Goal: Find specific page/section: Find specific page/section

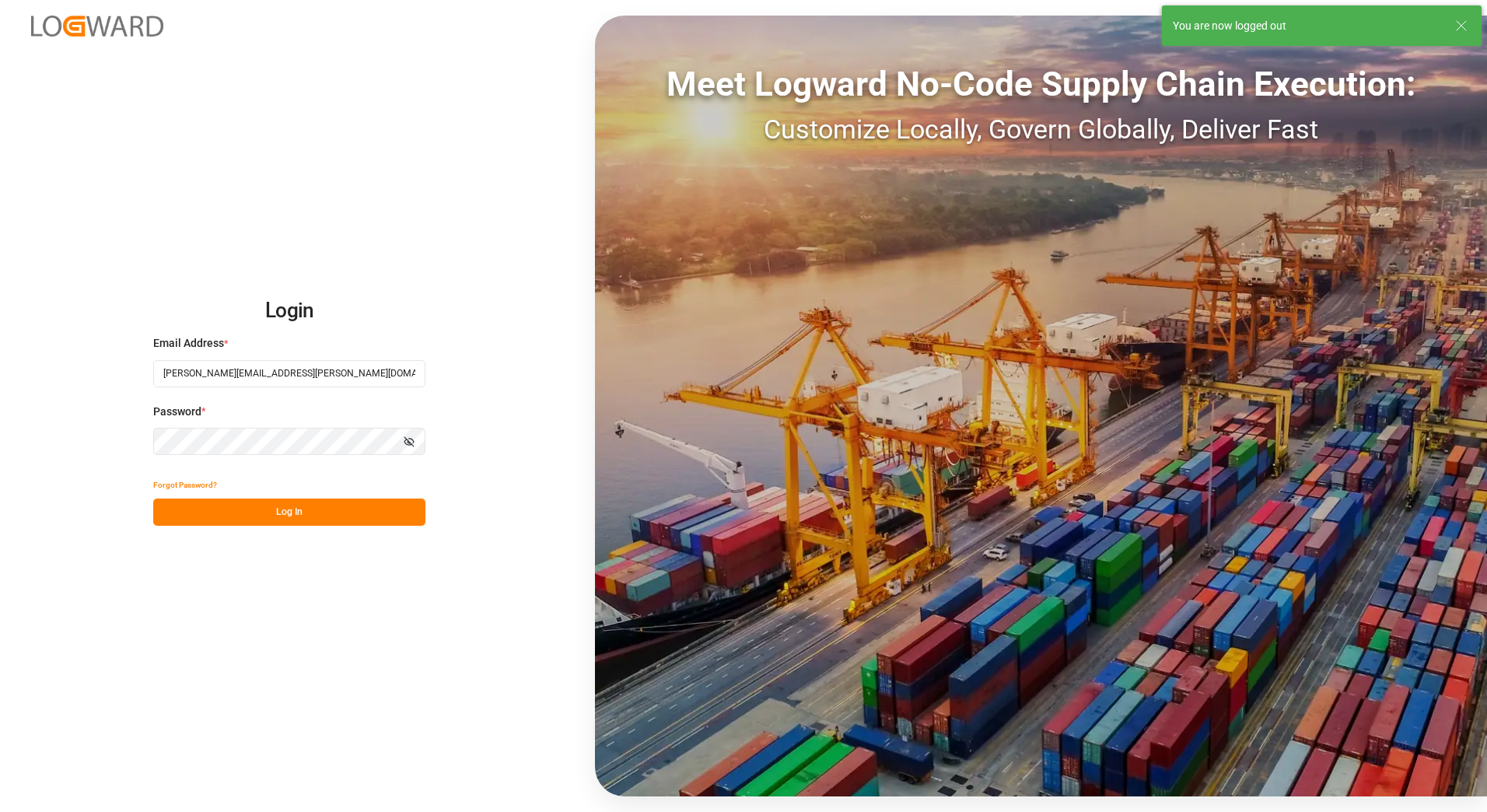
click at [292, 503] on button "Log In" at bounding box center [289, 512] width 273 height 27
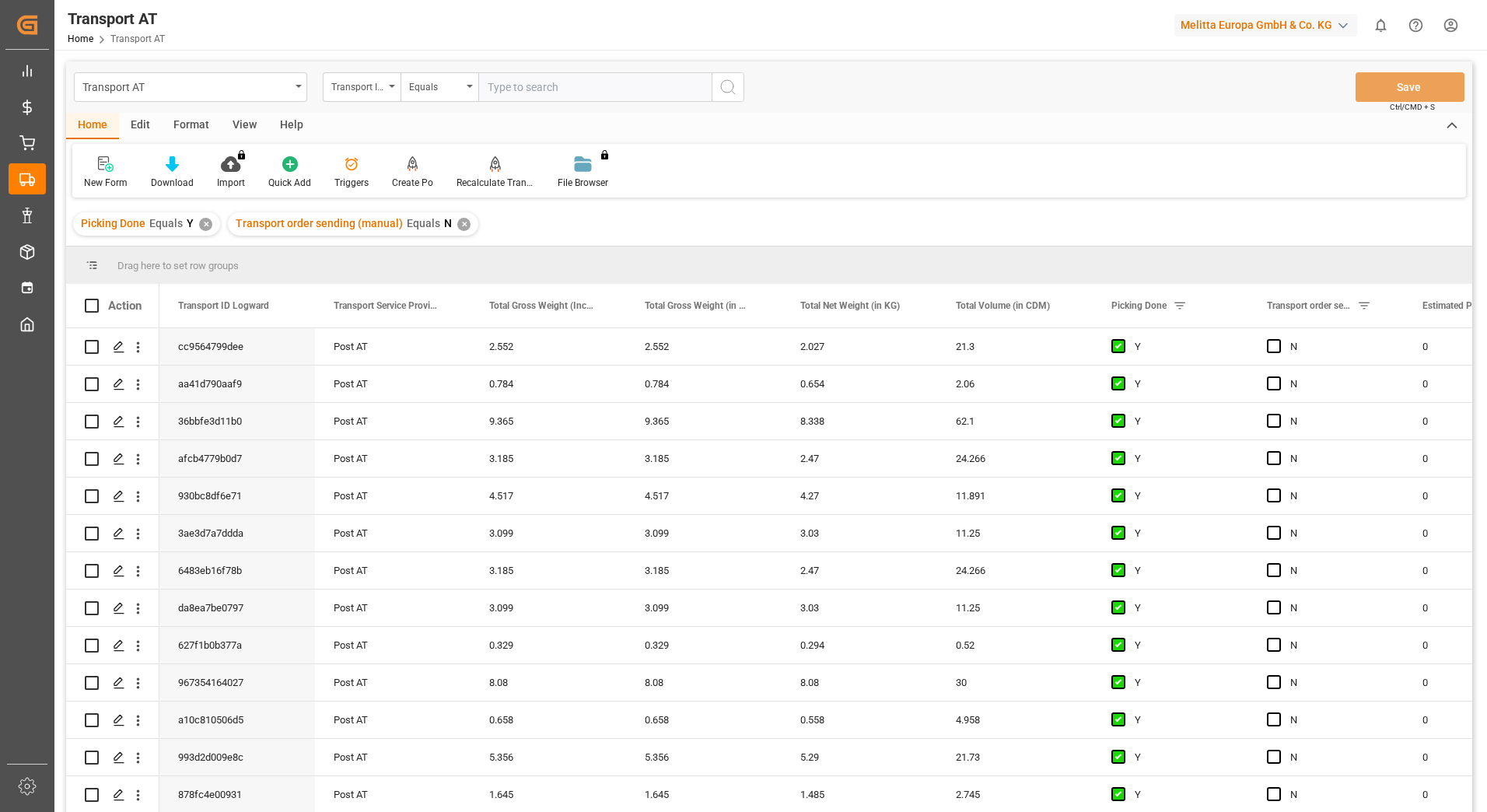
click at [247, 126] on div "View" at bounding box center [244, 126] width 47 height 27
click at [93, 180] on div "Default" at bounding box center [99, 183] width 31 height 14
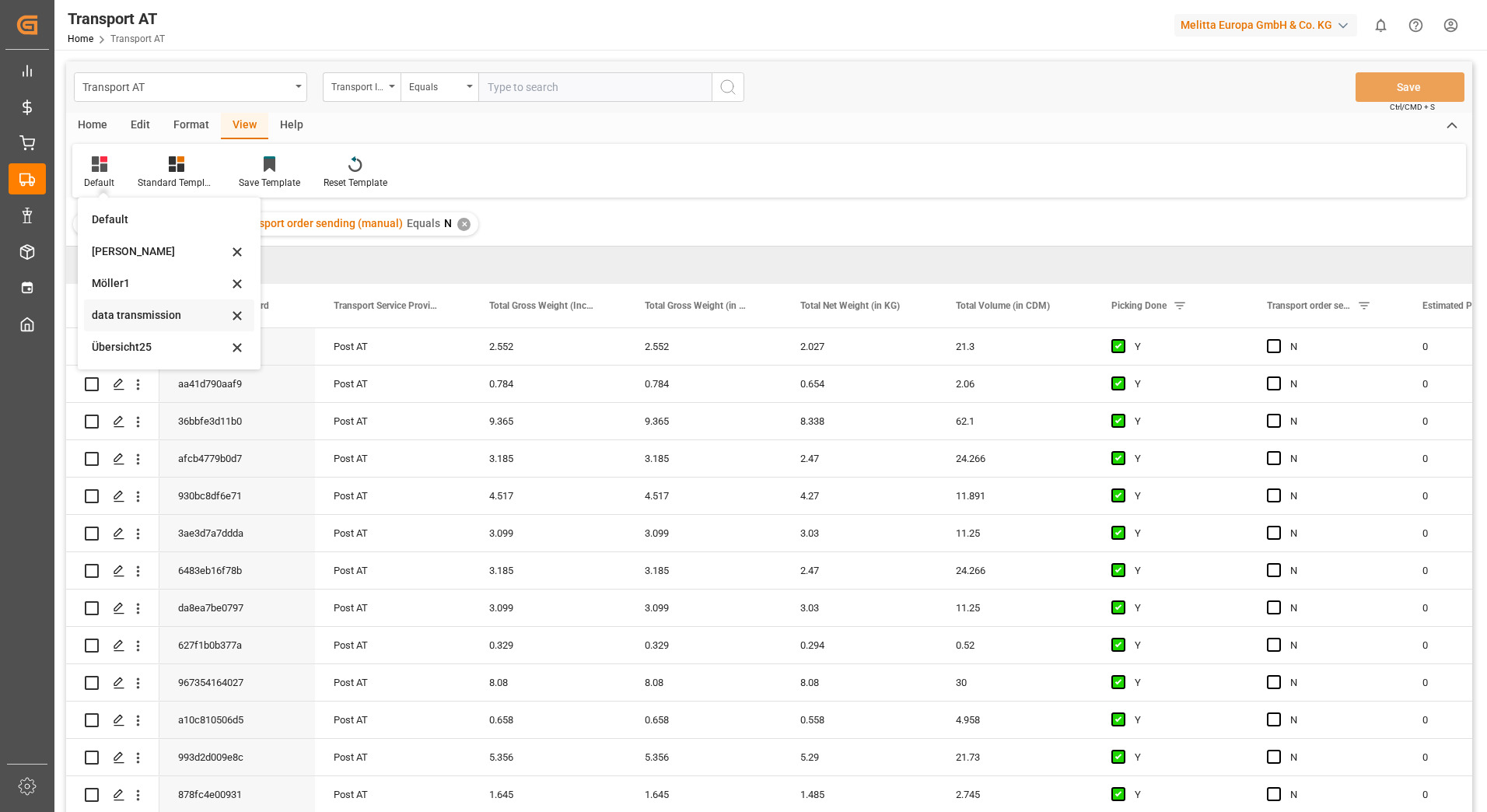
click at [161, 318] on div "data transmission" at bounding box center [159, 315] width 136 height 16
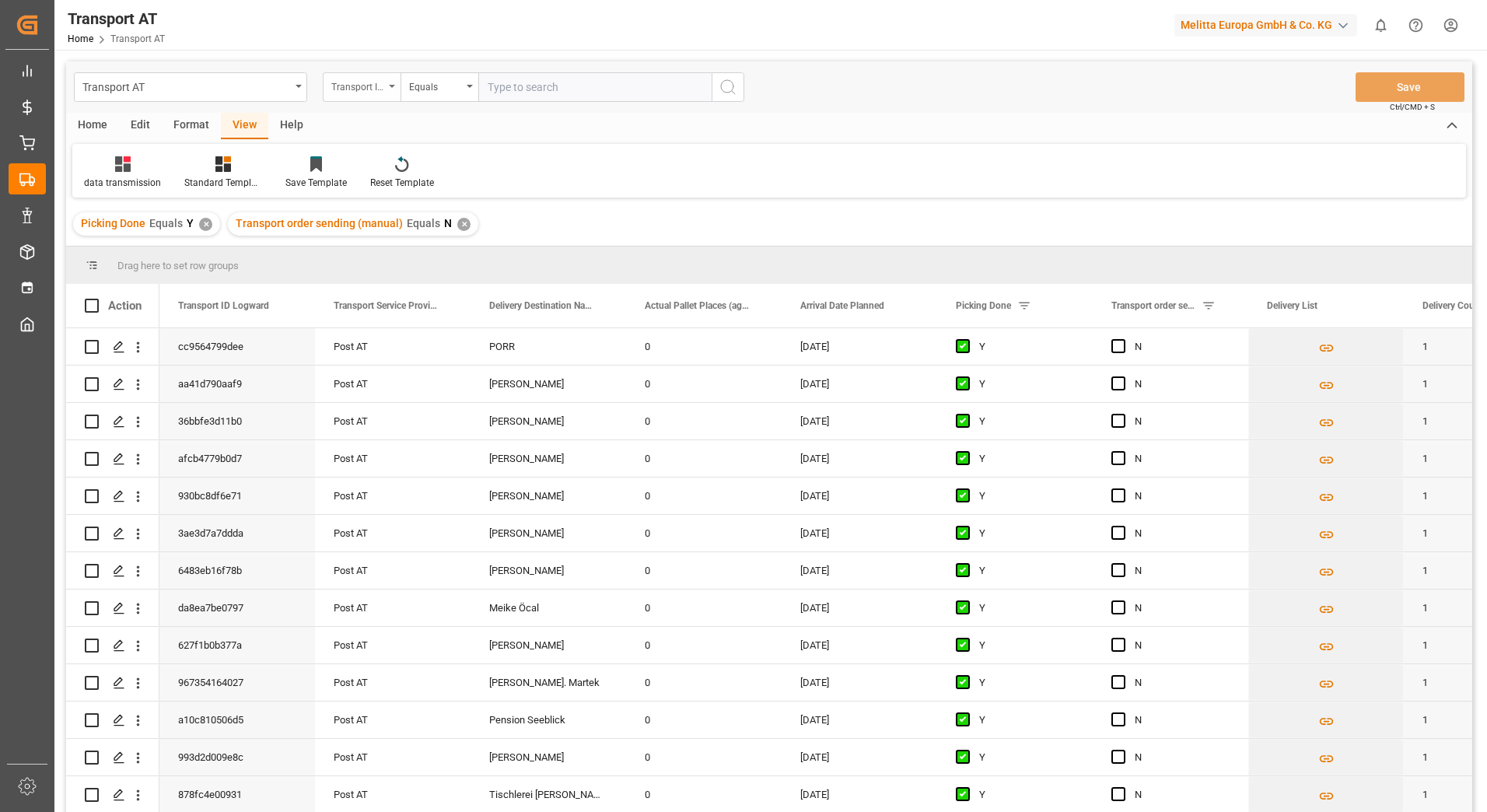
click at [360, 87] on div "Transport ID Logward" at bounding box center [357, 85] width 53 height 18
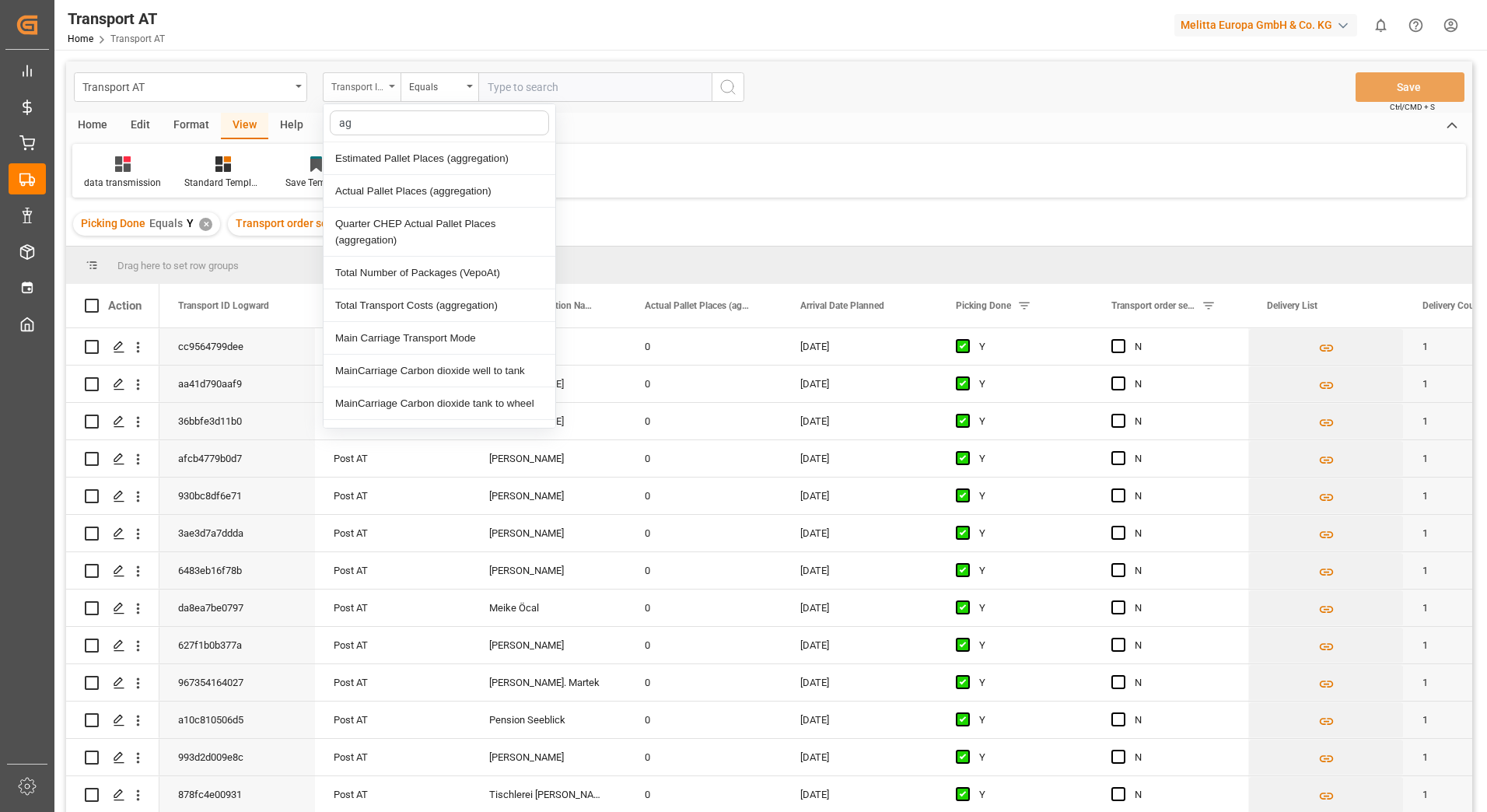
type input "agg"
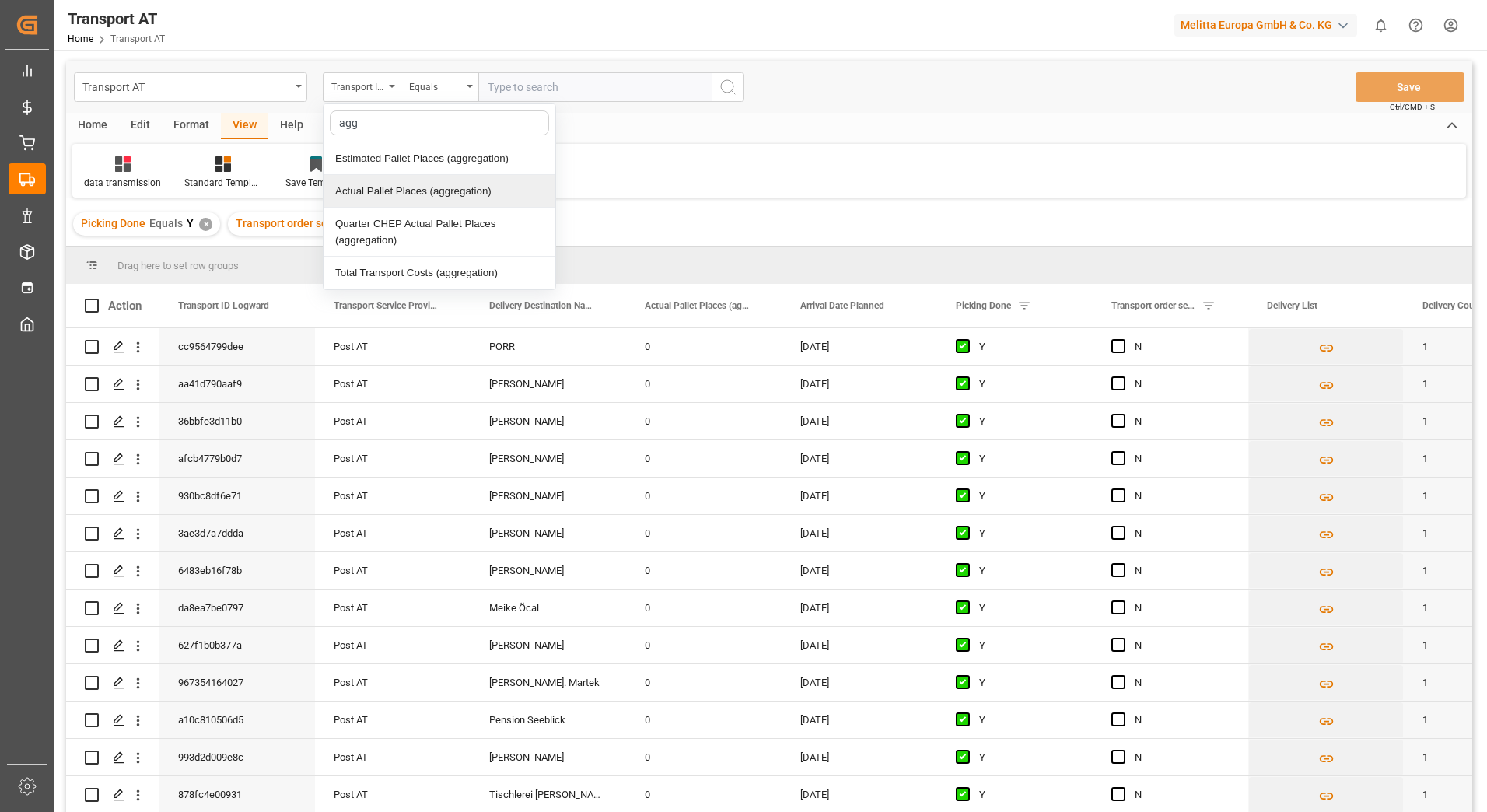
click at [391, 190] on div "Actual Pallet Places (aggregation)" at bounding box center [439, 192] width 232 height 33
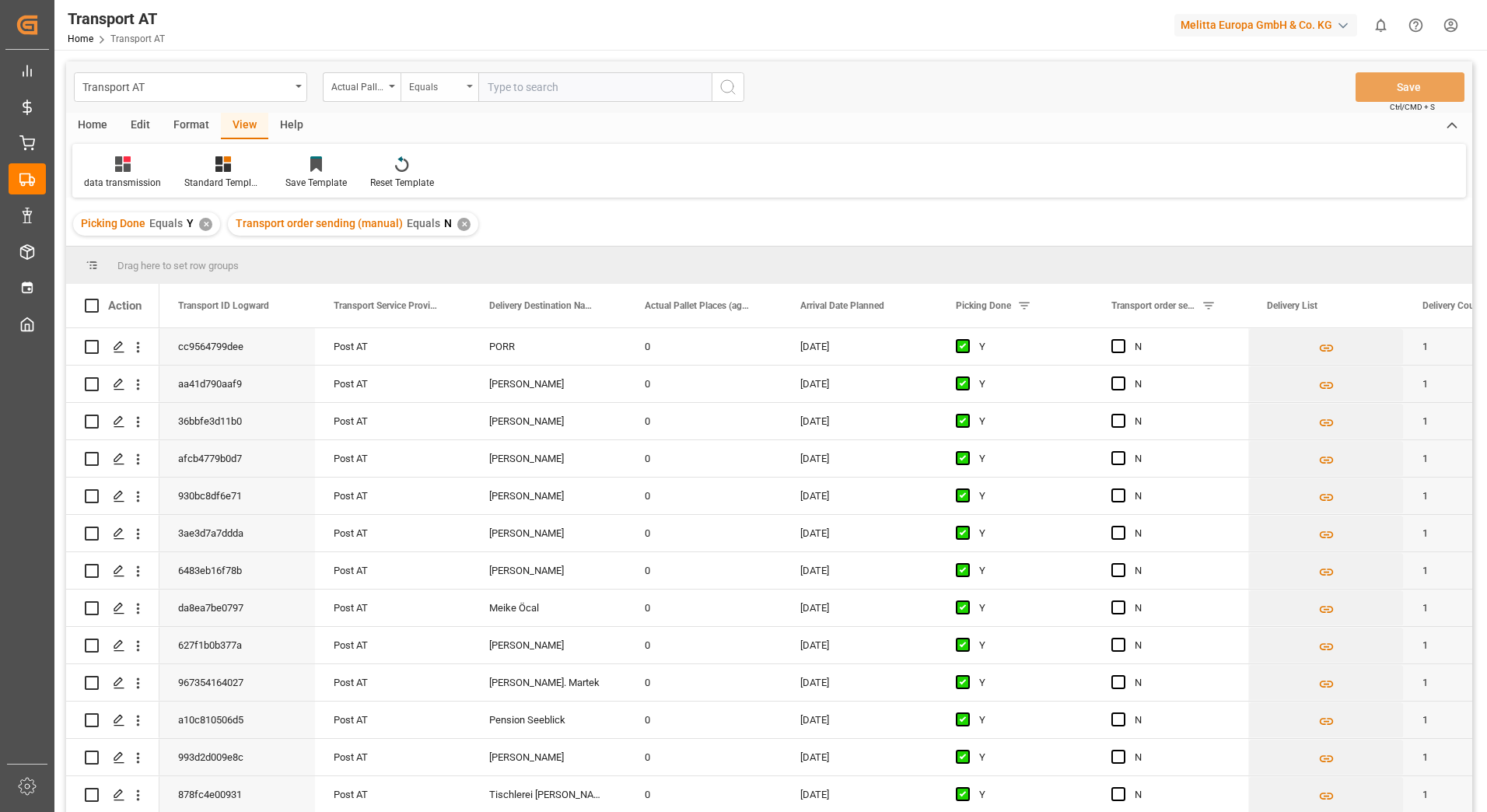
click at [471, 92] on div "Equals" at bounding box center [439, 87] width 78 height 30
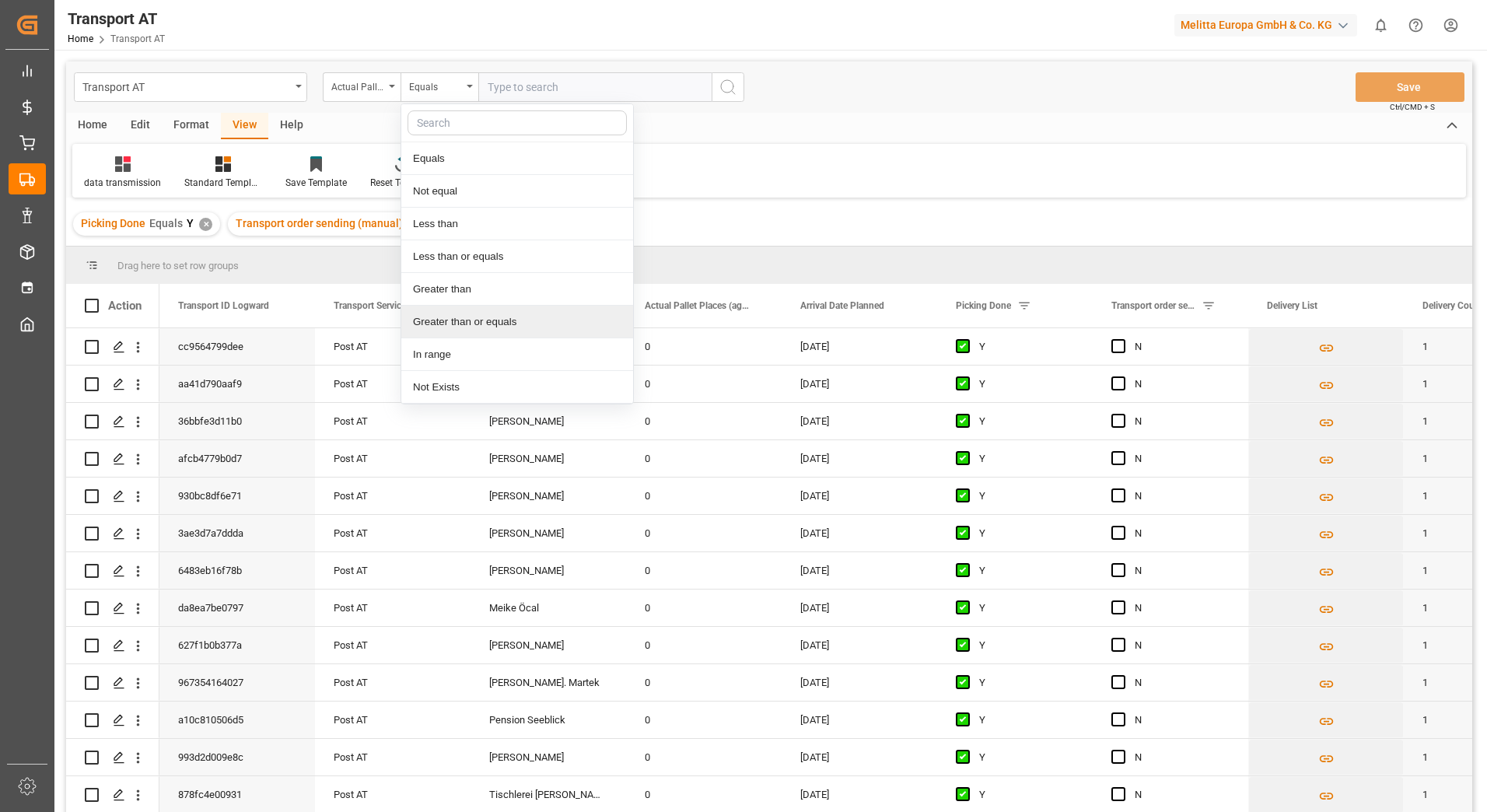
click at [493, 324] on div "Greater than or equals" at bounding box center [517, 322] width 232 height 33
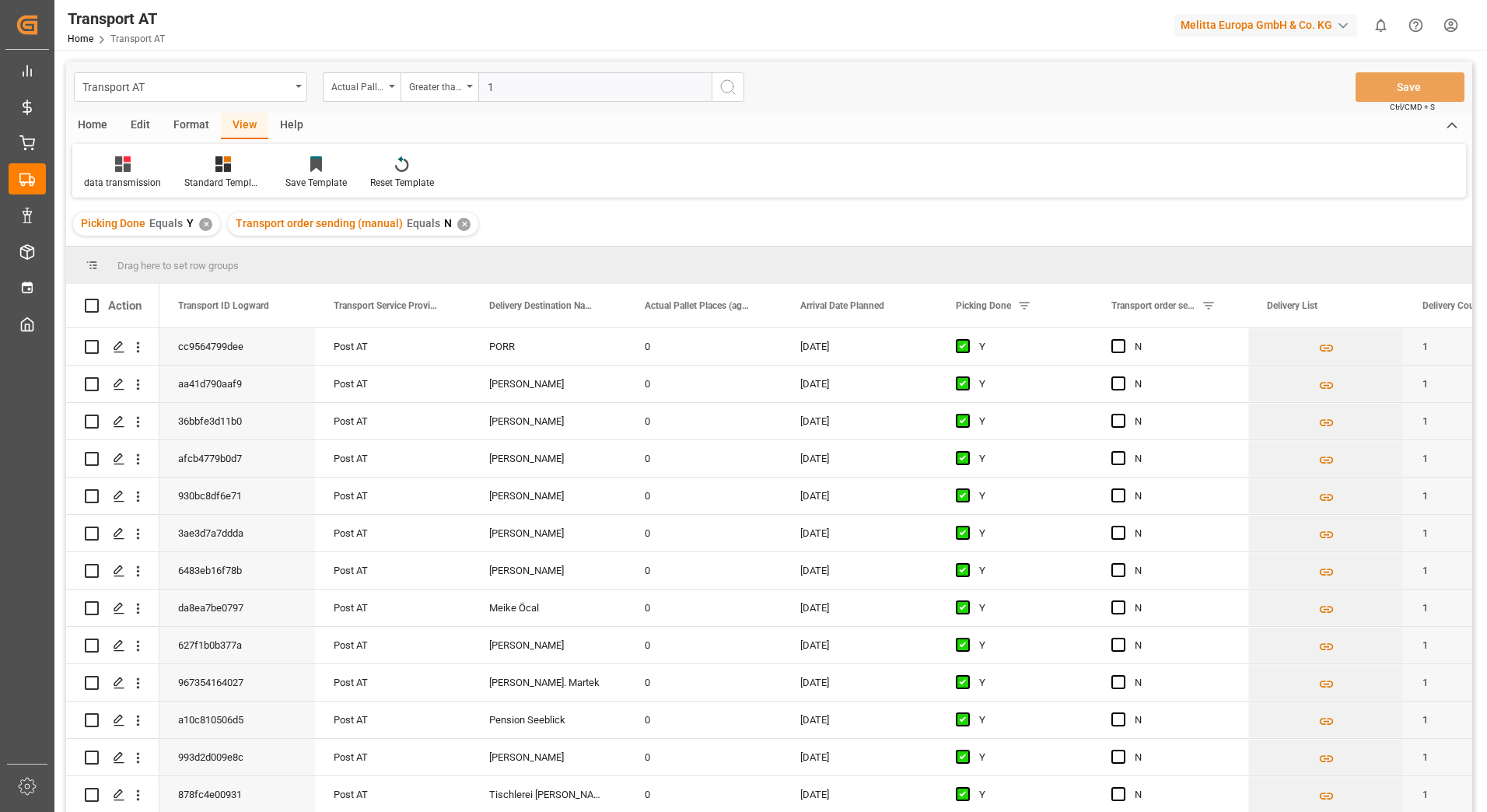
type input "1"
click at [741, 79] on button "search button" at bounding box center [728, 87] width 33 height 30
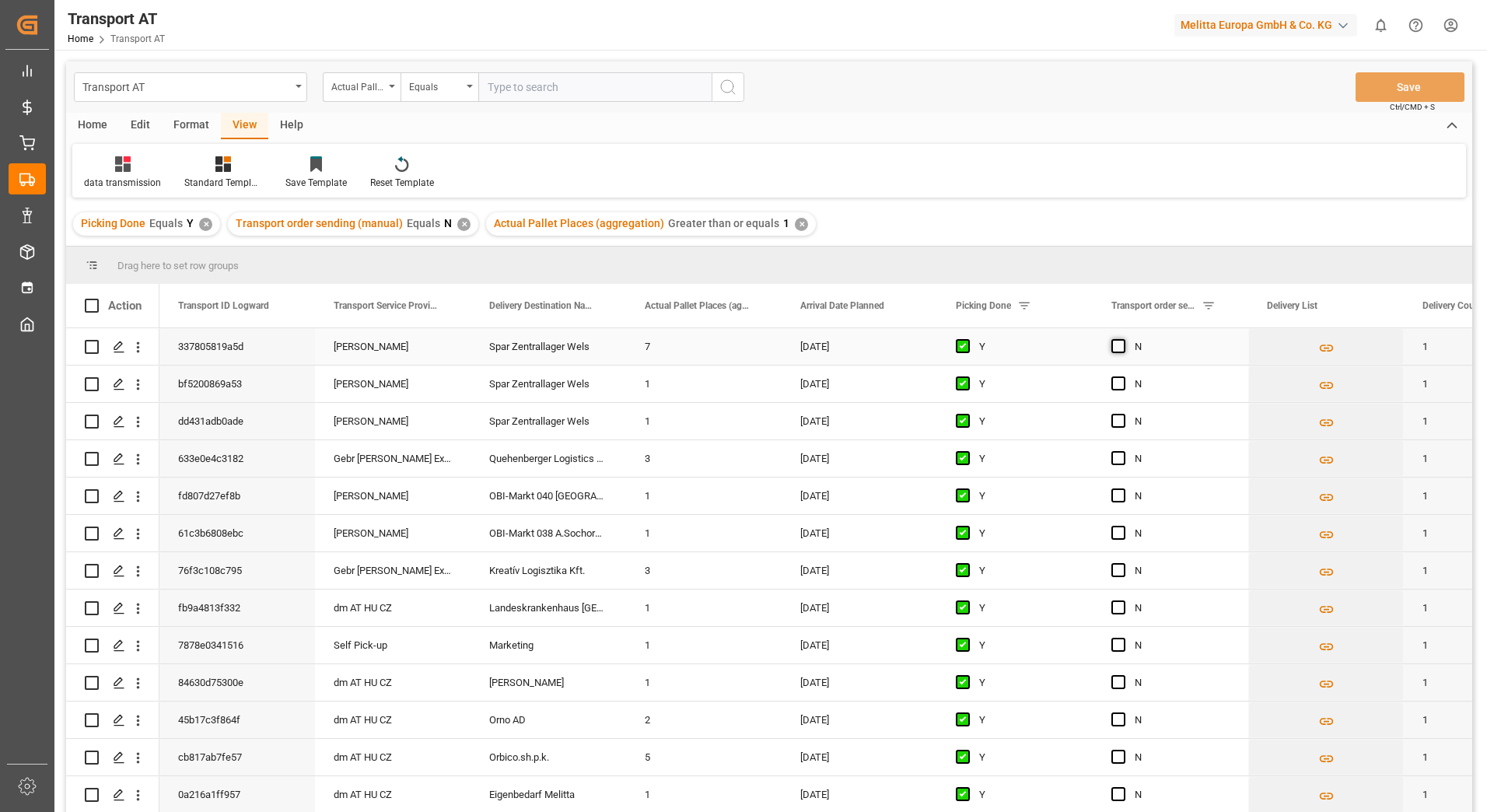
click at [1119, 346] on span "Press SPACE to select this row." at bounding box center [1119, 346] width 14 height 14
click at [1123, 339] on input "Press SPACE to select this row." at bounding box center [1123, 339] width 0 height 0
click at [1117, 382] on span "Press SPACE to select this row." at bounding box center [1119, 383] width 14 height 14
click at [1123, 376] on input "Press SPACE to select this row." at bounding box center [1123, 376] width 0 height 0
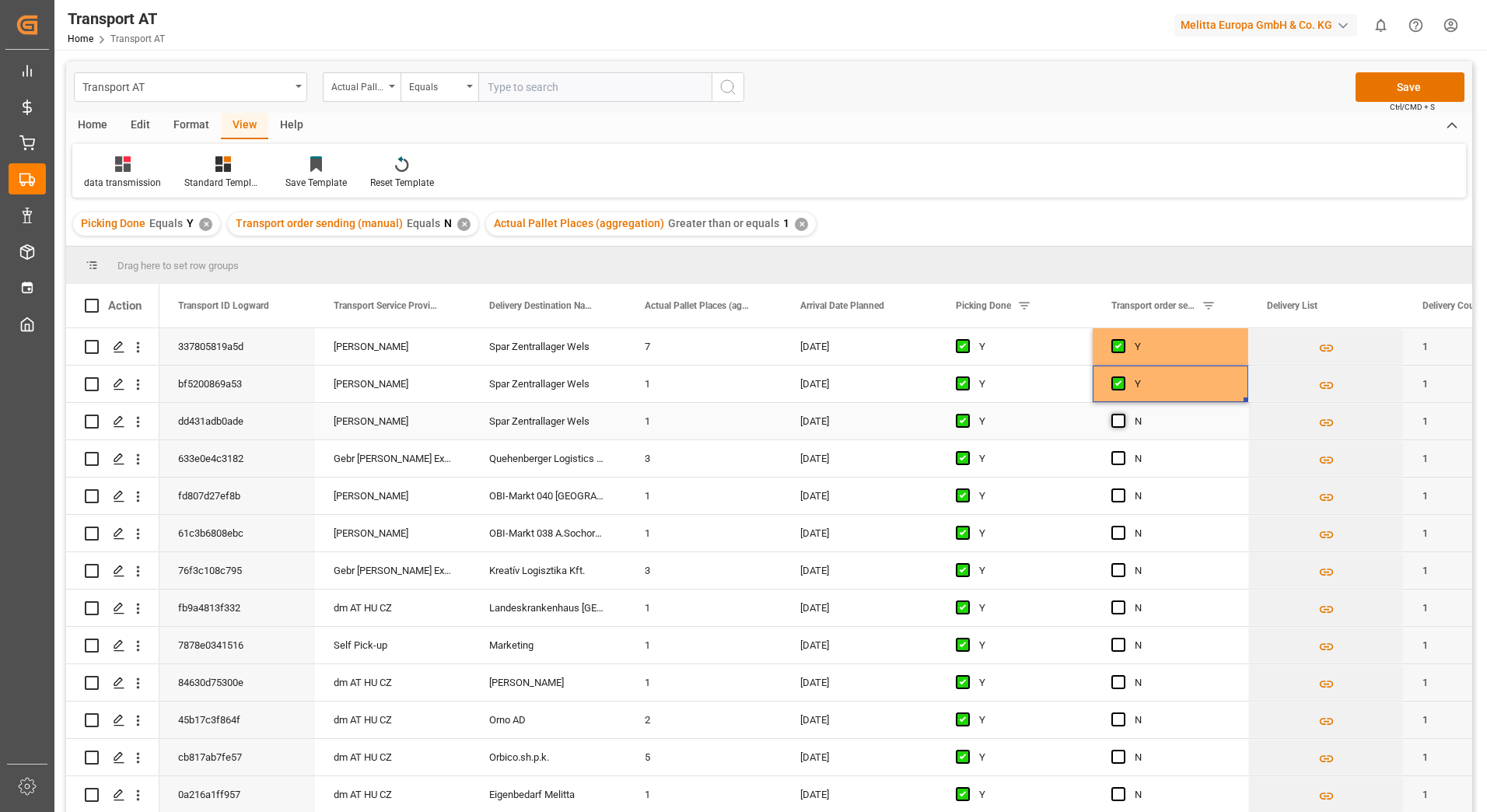
click at [1121, 422] on span "Press SPACE to select this row." at bounding box center [1119, 421] width 14 height 14
click at [1123, 414] on input "Press SPACE to select this row." at bounding box center [1123, 414] width 0 height 0
click at [1120, 459] on span "Press SPACE to select this row." at bounding box center [1119, 458] width 14 height 14
click at [1123, 451] on input "Press SPACE to select this row." at bounding box center [1123, 451] width 0 height 0
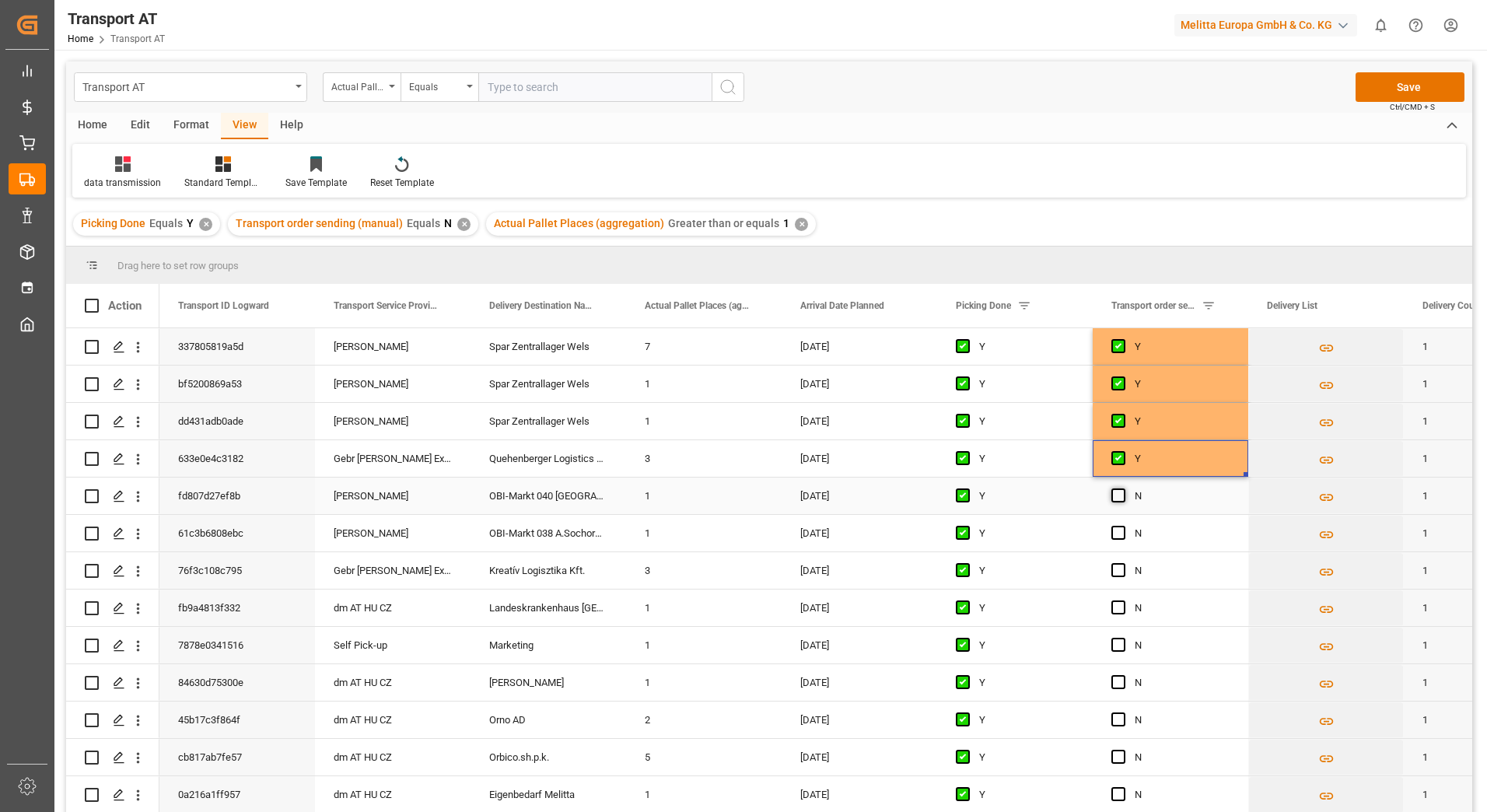
click at [1122, 494] on span "Press SPACE to select this row." at bounding box center [1119, 496] width 14 height 14
click at [1123, 488] on input "Press SPACE to select this row." at bounding box center [1123, 488] width 0 height 0
click at [1117, 536] on span "Press SPACE to select this row." at bounding box center [1119, 532] width 14 height 14
click at [1123, 525] on input "Press SPACE to select this row." at bounding box center [1123, 525] width 0 height 0
click at [1121, 571] on span "Press SPACE to select this row." at bounding box center [1119, 570] width 14 height 14
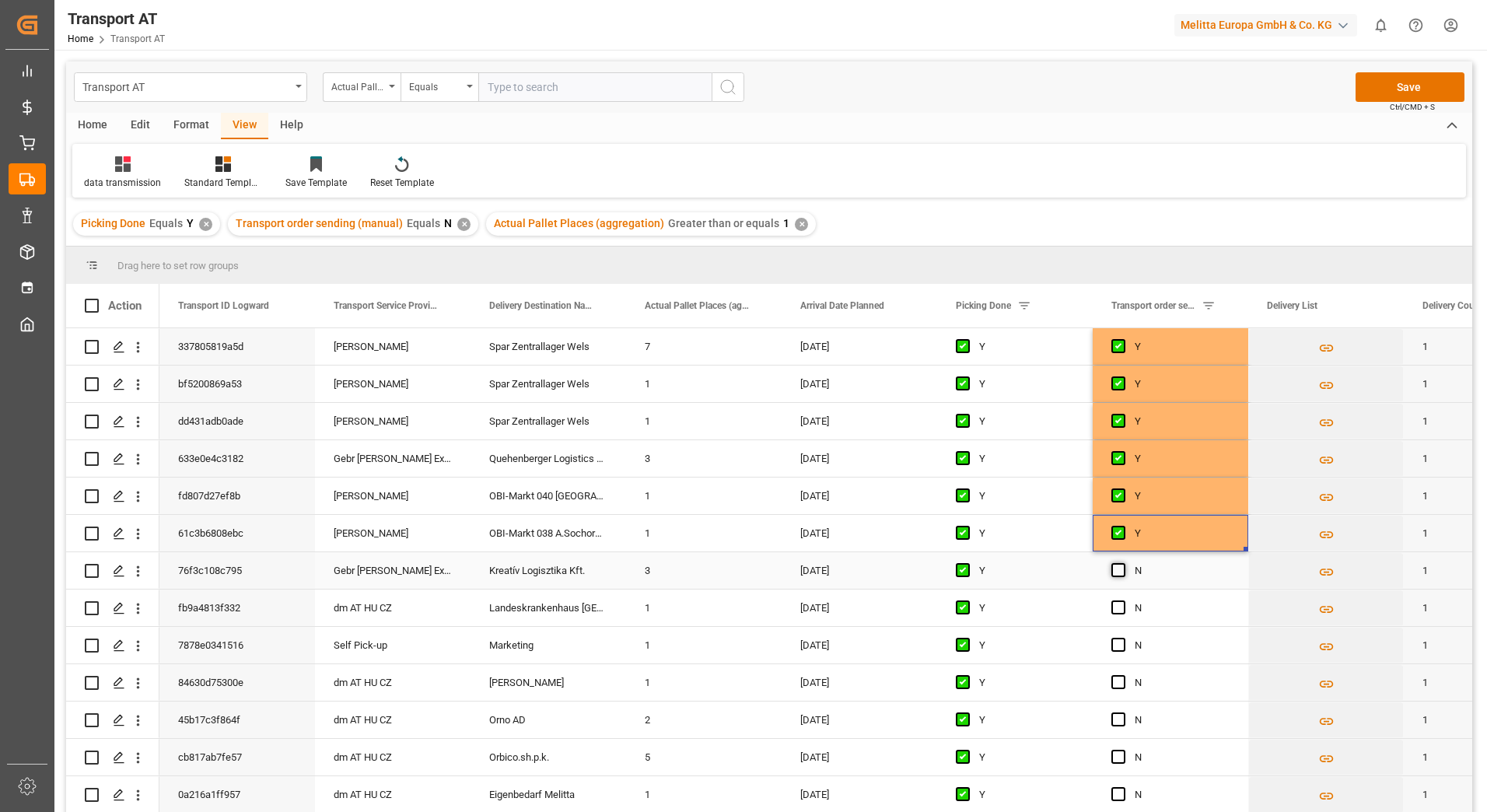
click at [1123, 563] on input "Press SPACE to select this row." at bounding box center [1123, 563] width 0 height 0
click at [1379, 88] on button "Save" at bounding box center [1410, 87] width 109 height 30
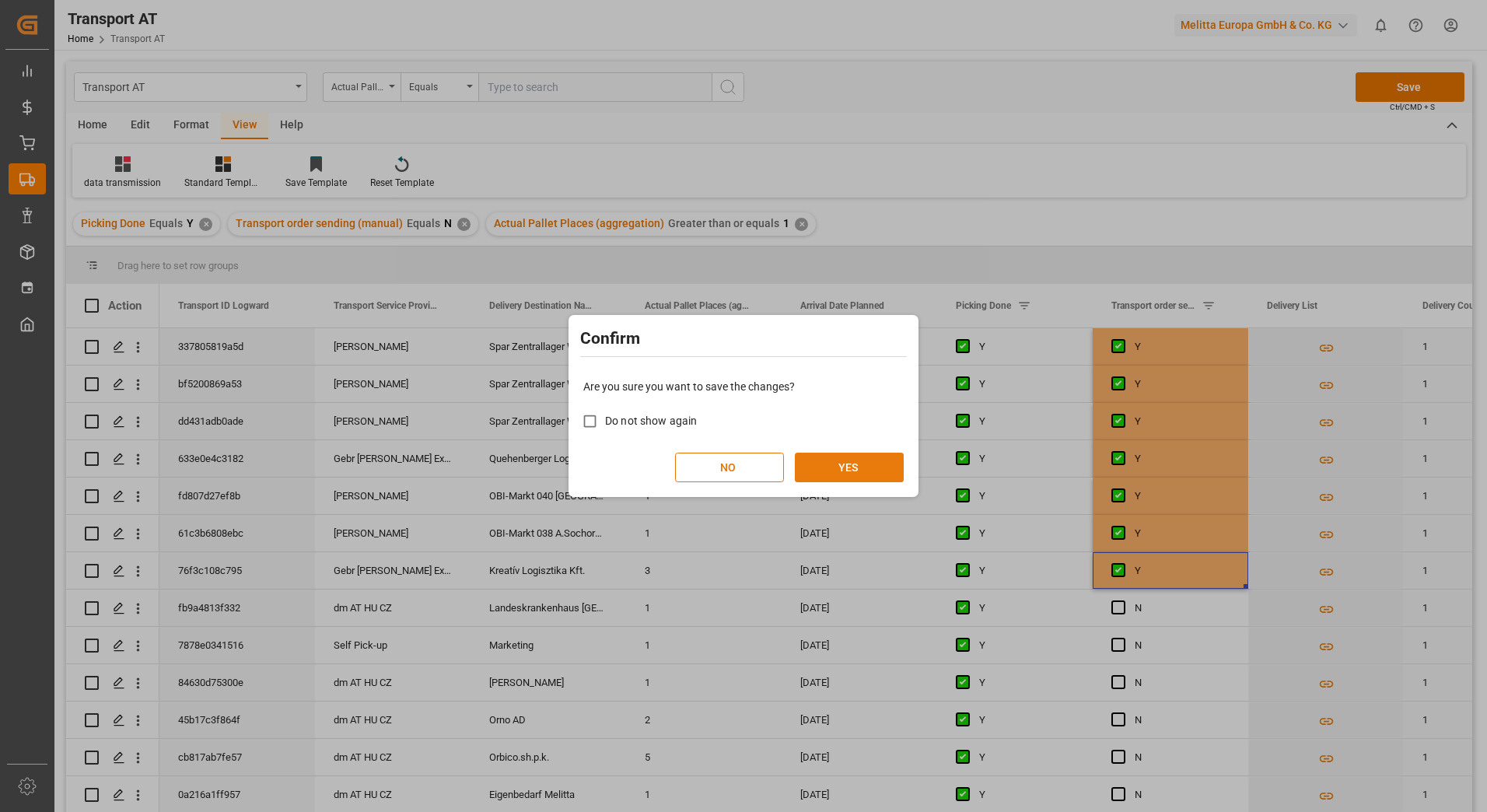
click at [866, 469] on button "YES" at bounding box center [849, 467] width 109 height 30
